Goal: Book appointment/travel/reservation

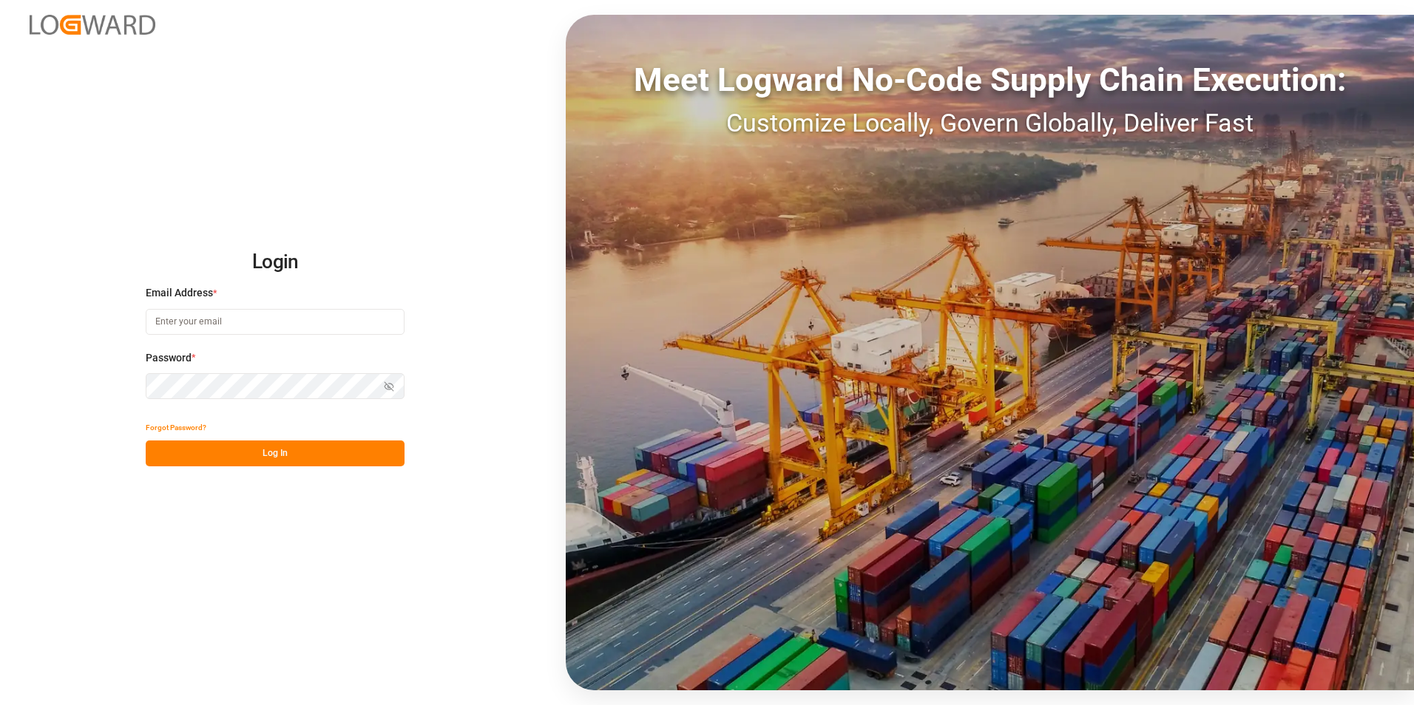
type input "[PERSON_NAME][EMAIL_ADDRESS][PERSON_NAME][DOMAIN_NAME]"
click at [299, 465] on button "Log In" at bounding box center [275, 454] width 259 height 26
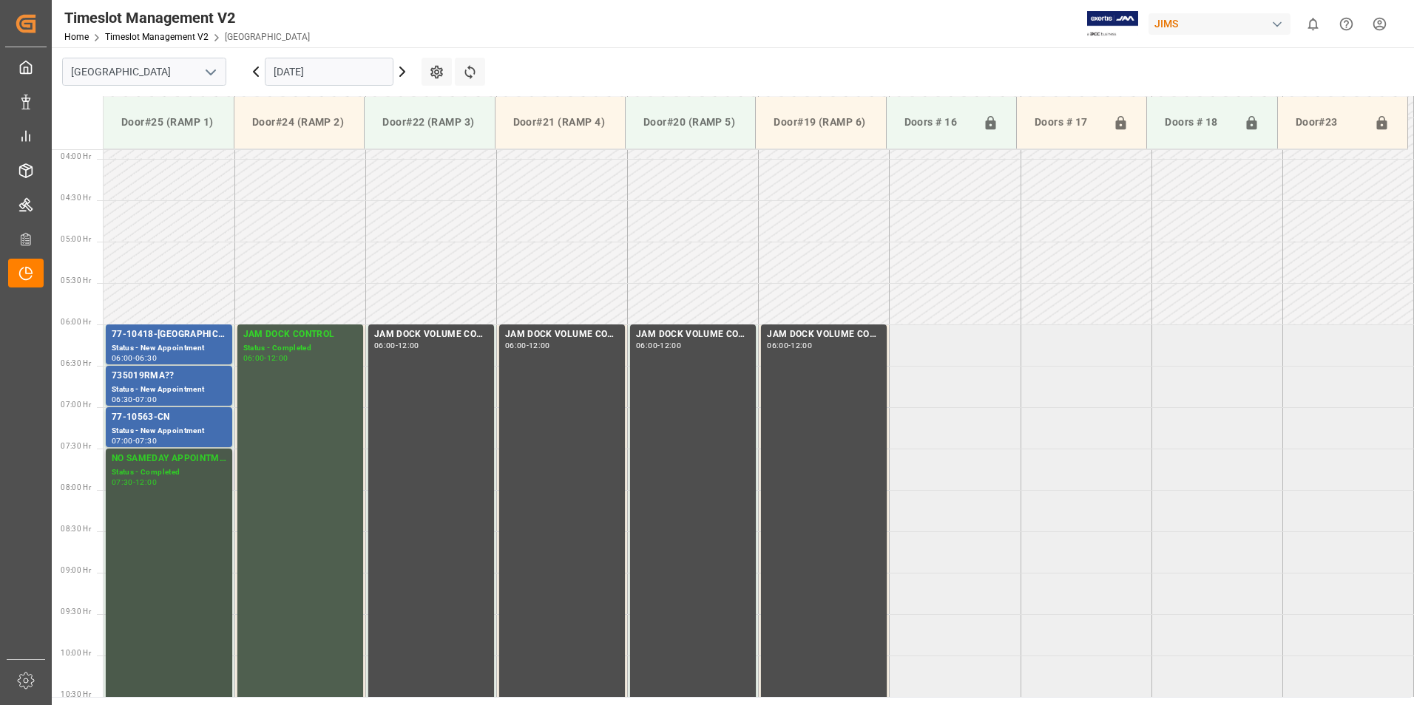
scroll to position [275, 0]
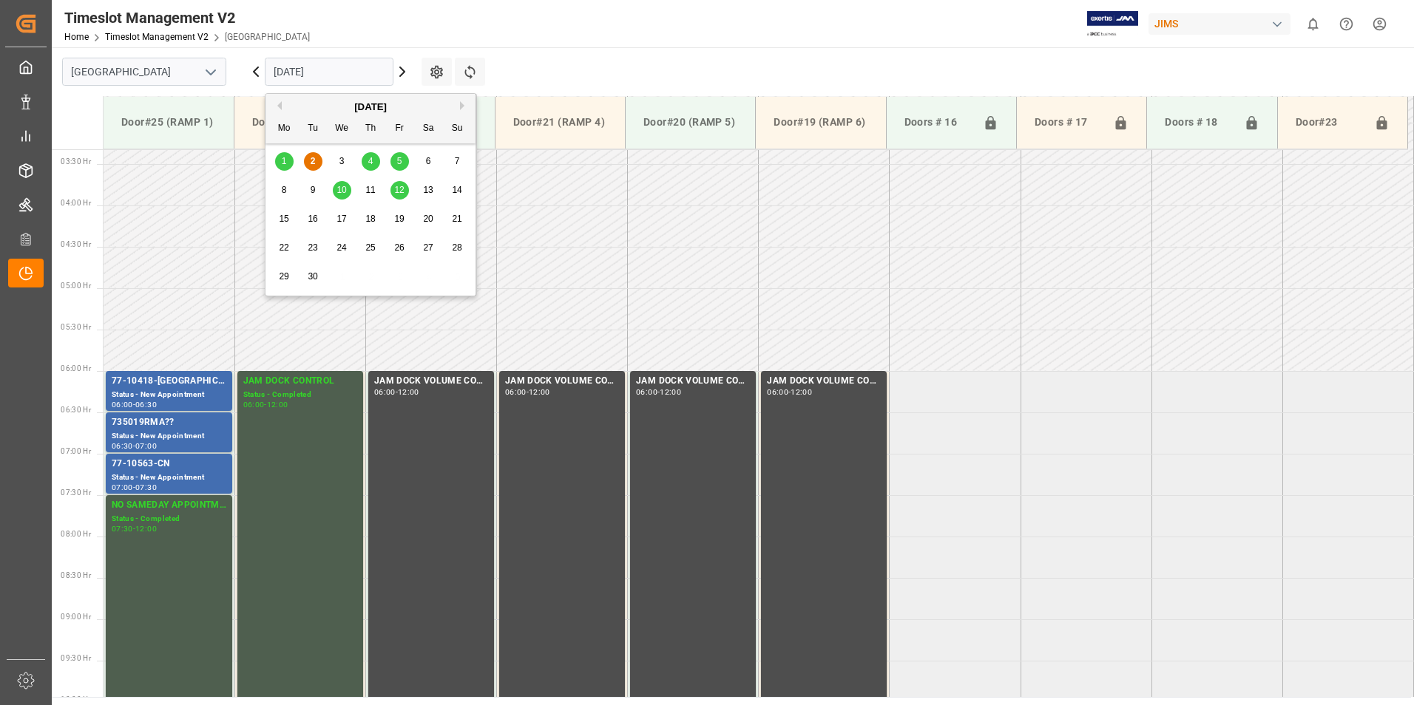
click at [298, 62] on input "[DATE]" at bounding box center [329, 72] width 129 height 28
click at [370, 158] on span "4" at bounding box center [370, 161] width 5 height 10
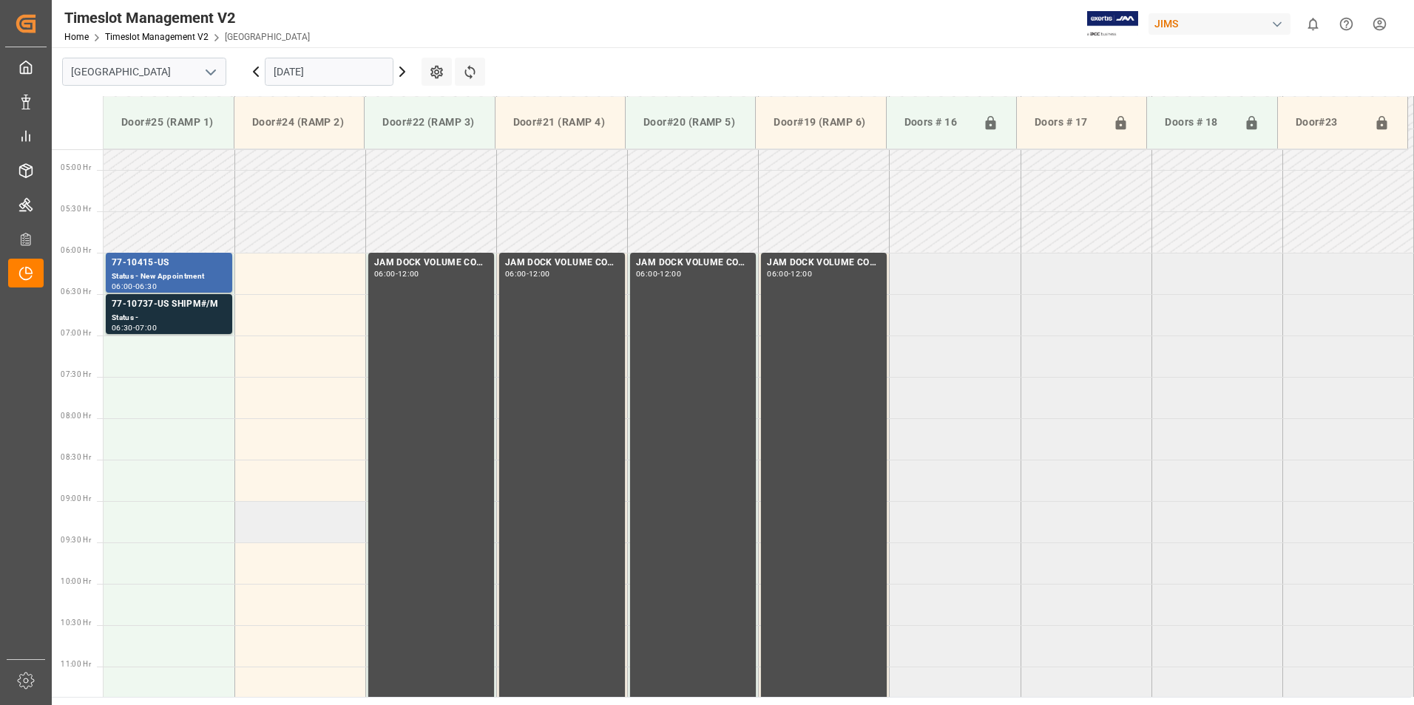
scroll to position [349, 0]
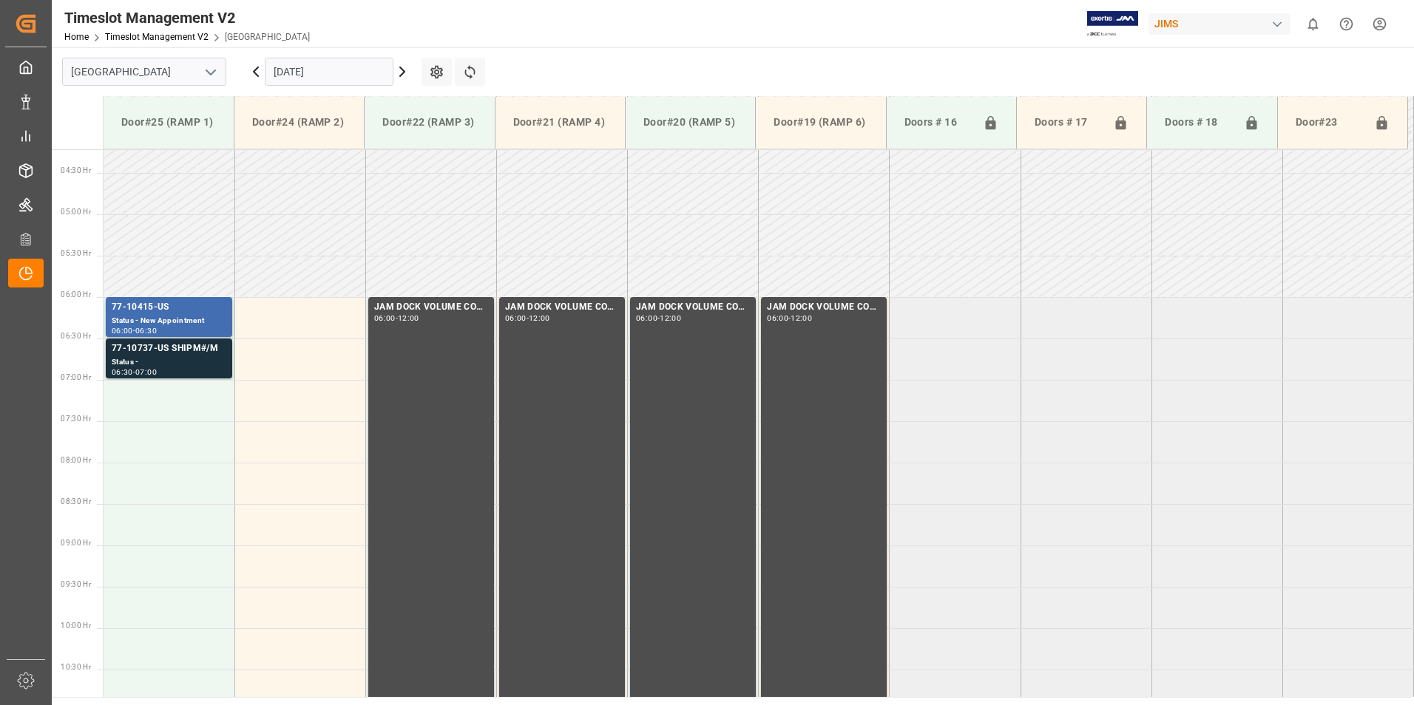
click at [337, 61] on input "[DATE]" at bounding box center [329, 72] width 129 height 28
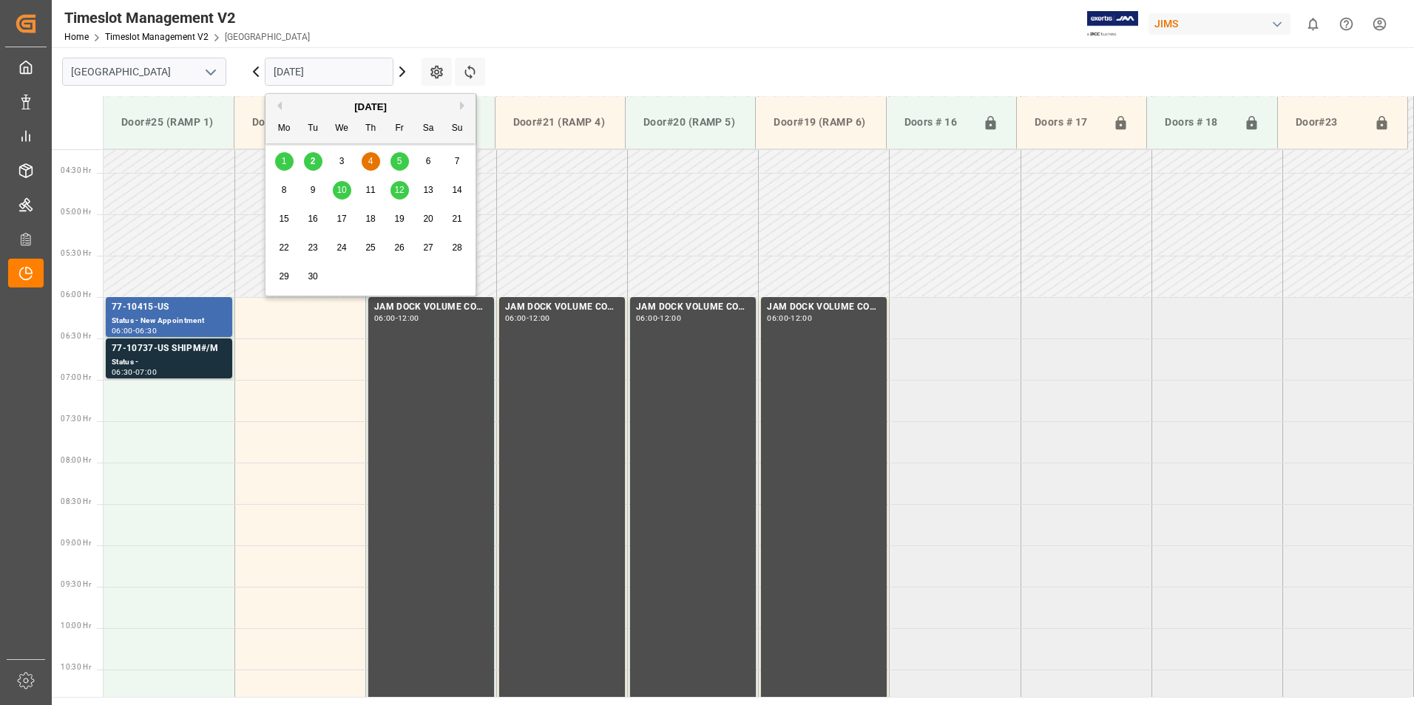
click at [399, 160] on span "5" at bounding box center [399, 161] width 5 height 10
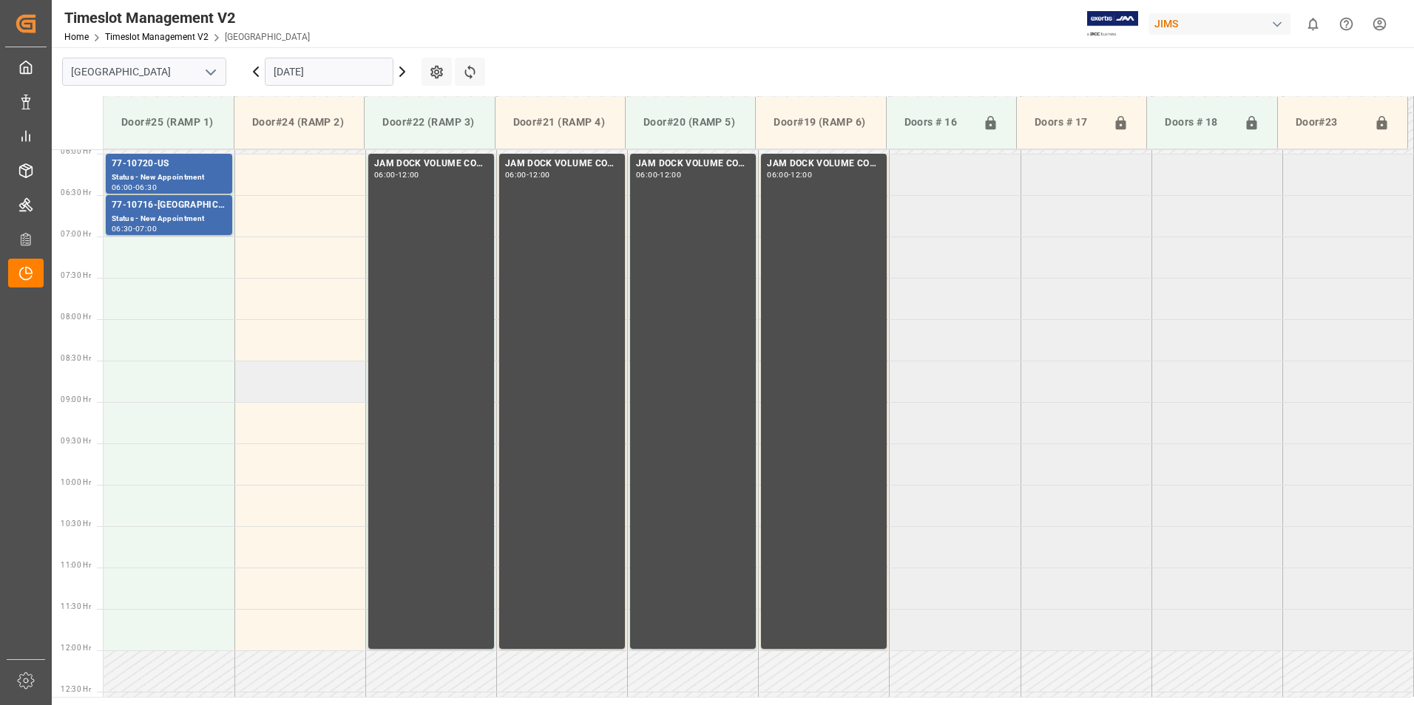
scroll to position [423, 0]
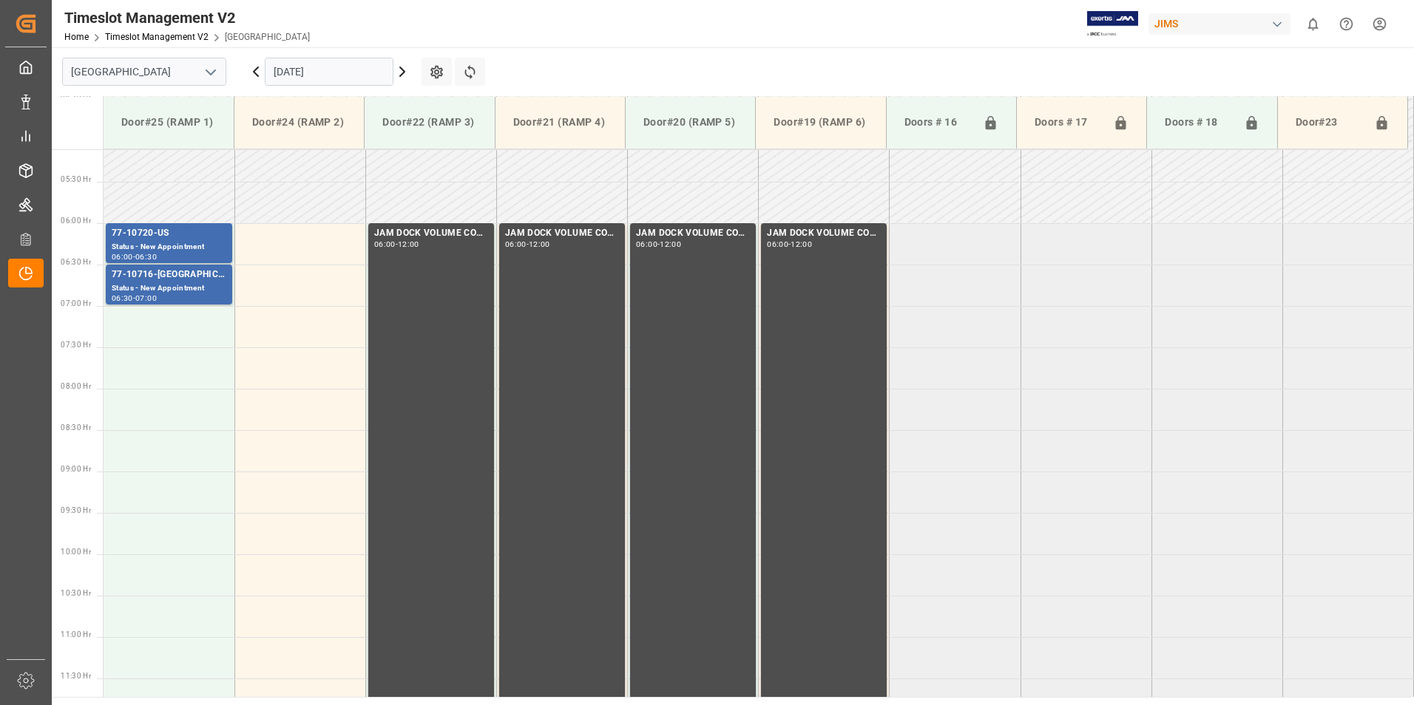
click at [276, 65] on input "[DATE]" at bounding box center [329, 72] width 129 height 28
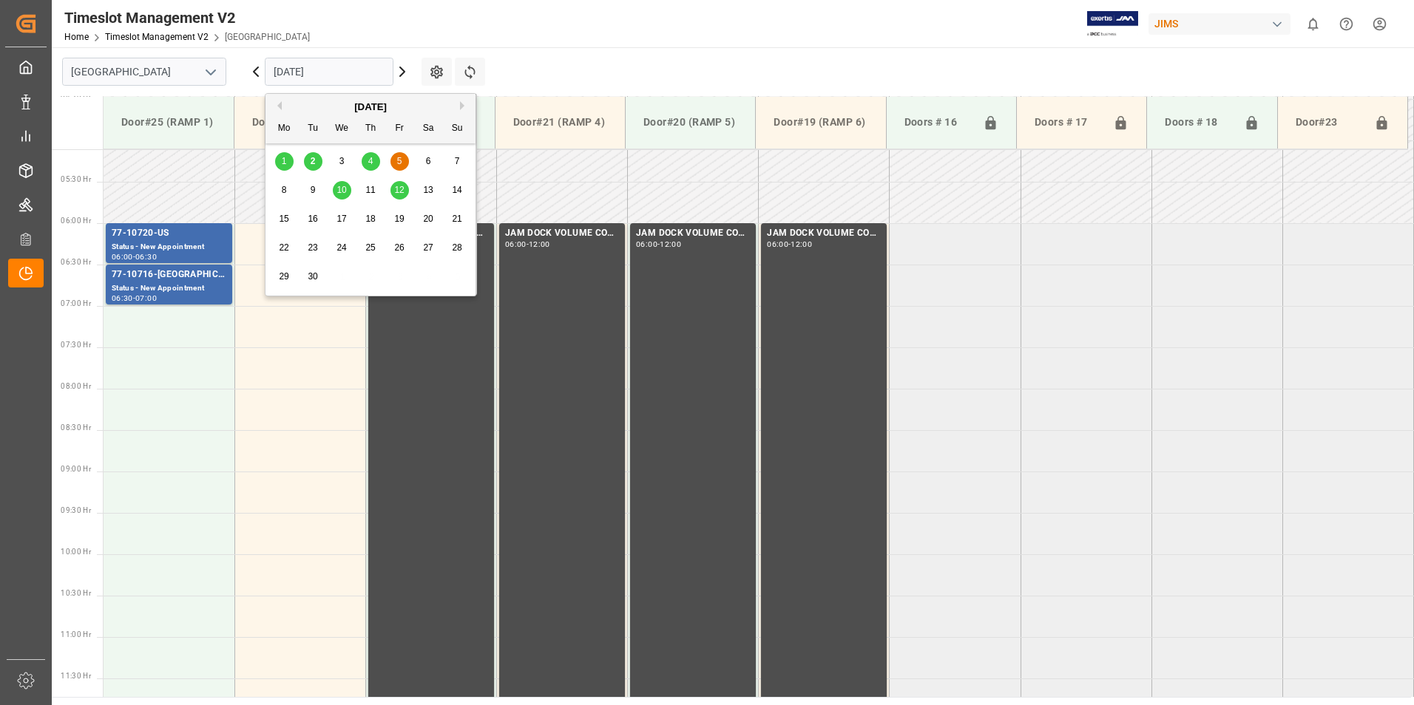
click at [311, 161] on span "2" at bounding box center [313, 161] width 5 height 10
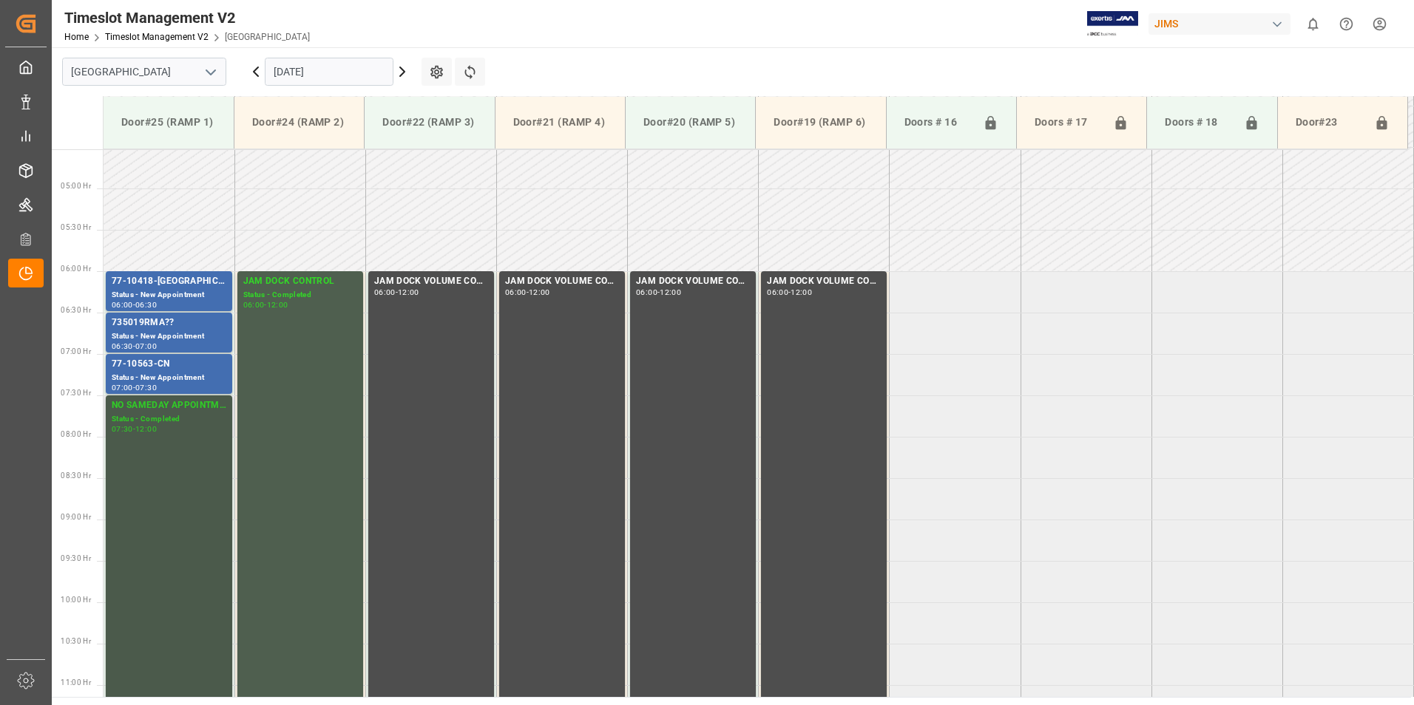
scroll to position [349, 0]
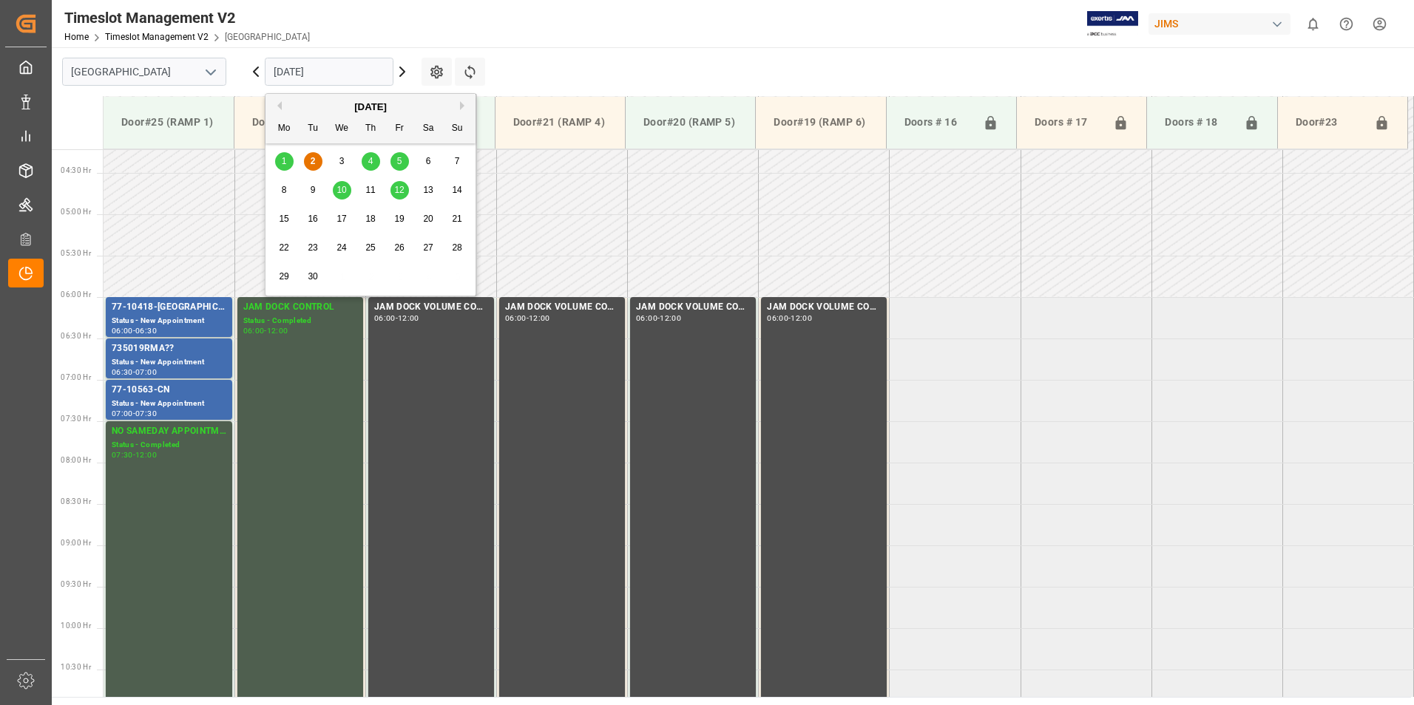
click at [320, 74] on input "[DATE]" at bounding box center [329, 72] width 129 height 28
click at [285, 161] on span "1" at bounding box center [284, 161] width 5 height 10
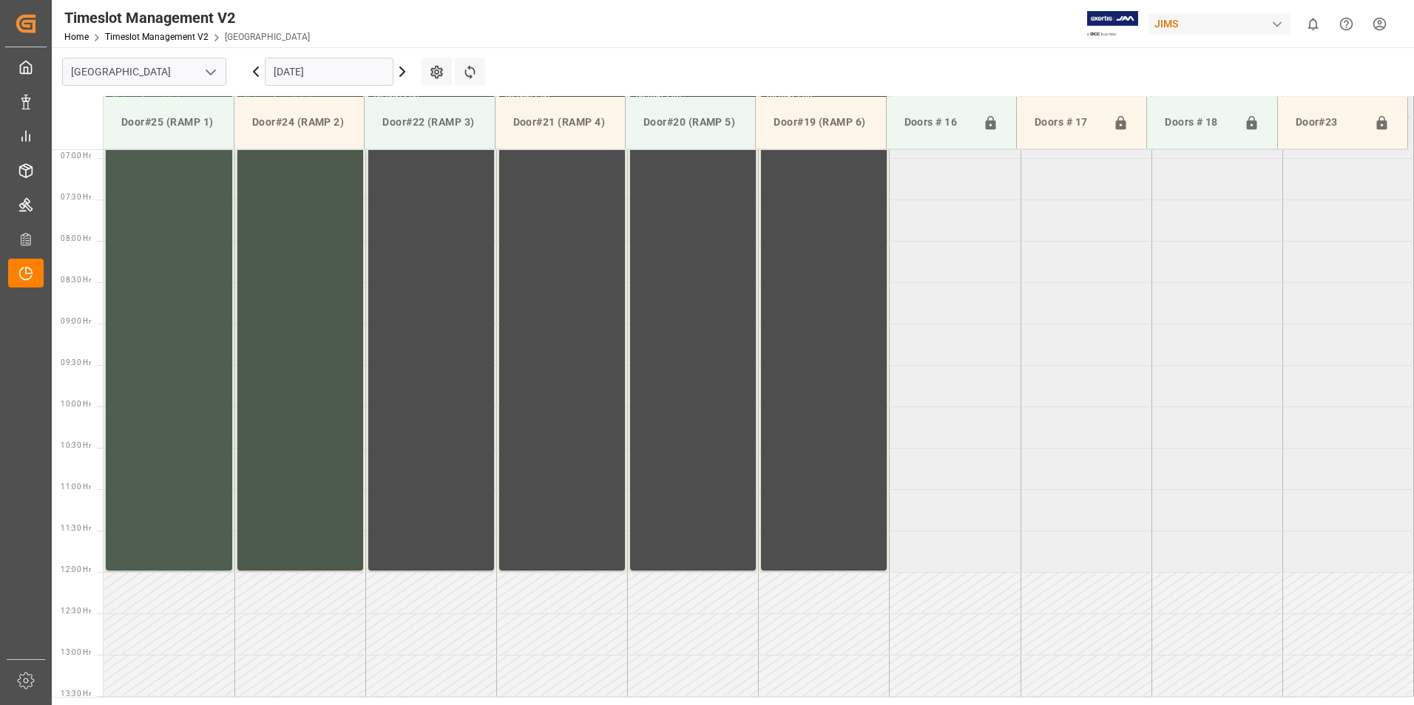
scroll to position [275, 0]
